Goal: Register for event/course

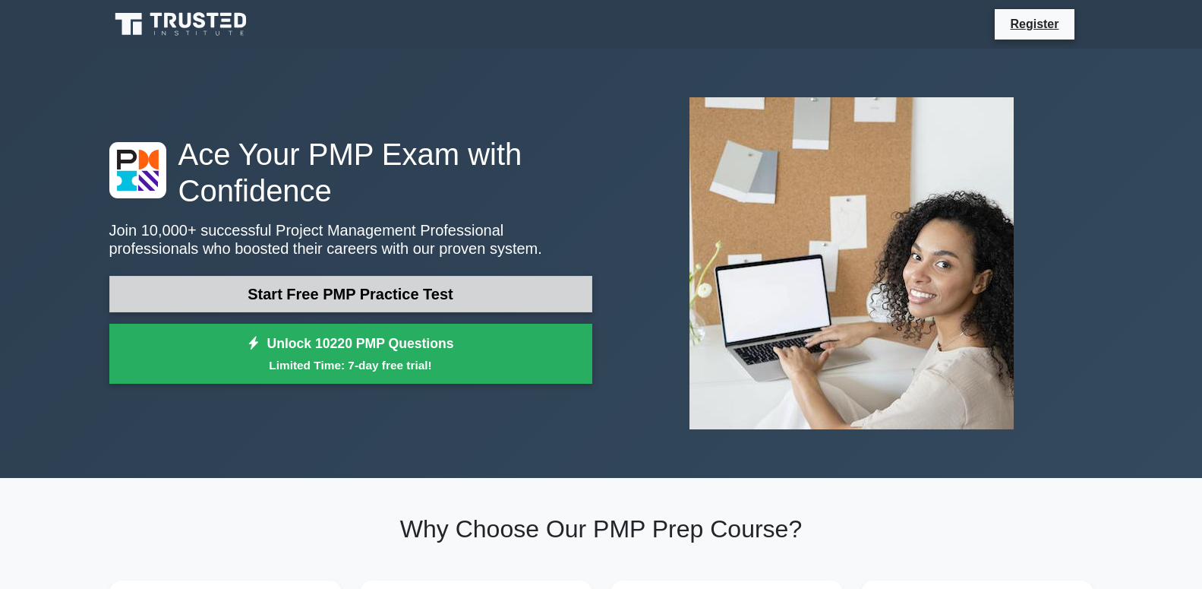
click at [378, 295] on link "Start Free PMP Practice Test" at bounding box center [350, 294] width 483 height 36
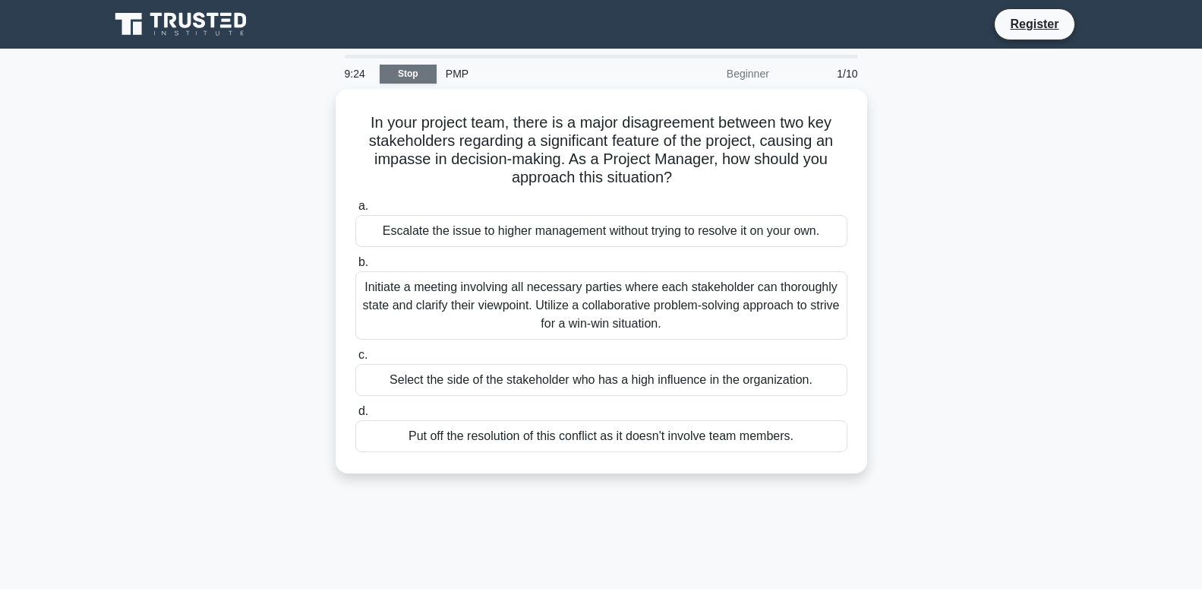
click at [412, 71] on link "Stop" at bounding box center [408, 74] width 57 height 19
